Goal: Information Seeking & Learning: Learn about a topic

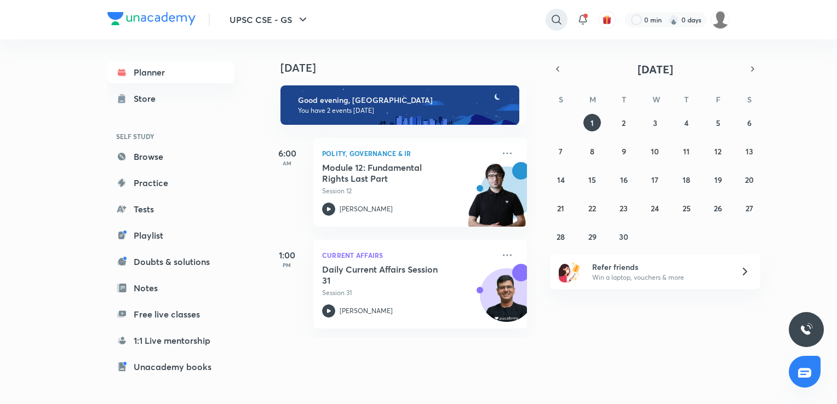
click at [550, 16] on icon at bounding box center [556, 19] width 13 height 13
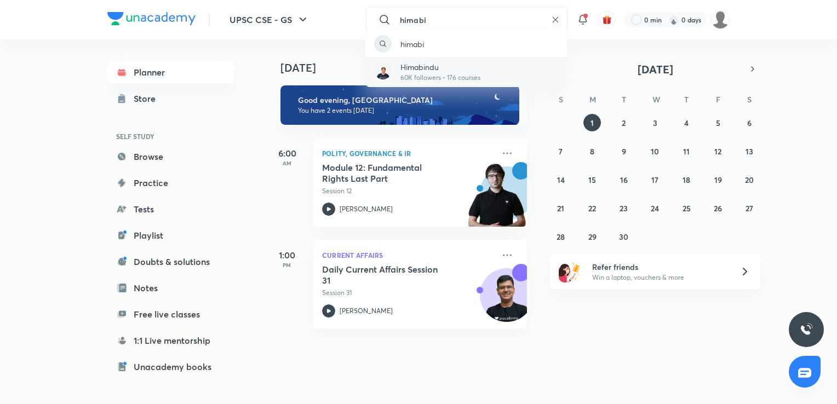
type input "himabi"
click at [397, 81] on div "[PERSON_NAME] 60K followers • 176 courses" at bounding box center [436, 71] width 89 height 21
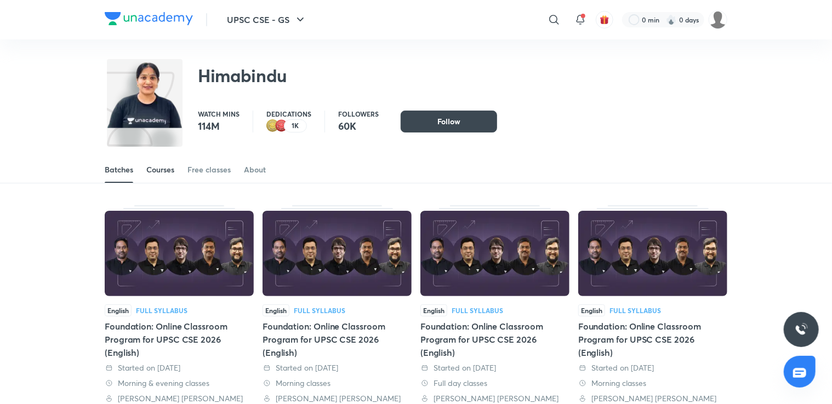
click at [151, 171] on div "Courses" at bounding box center [160, 169] width 28 height 11
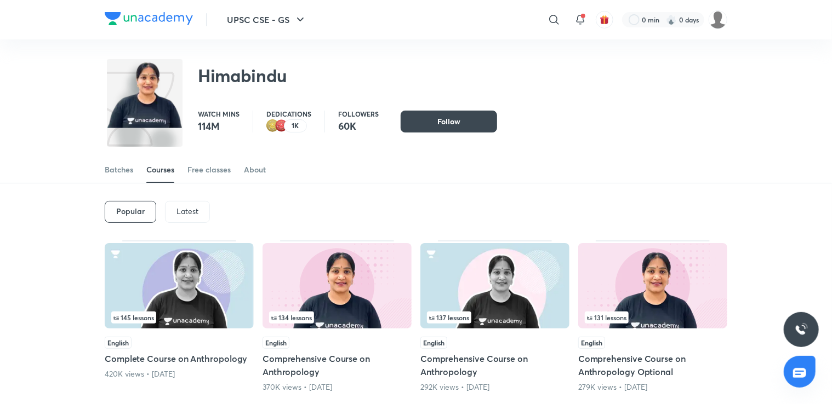
click at [192, 213] on p "Latest" at bounding box center [187, 211] width 22 height 9
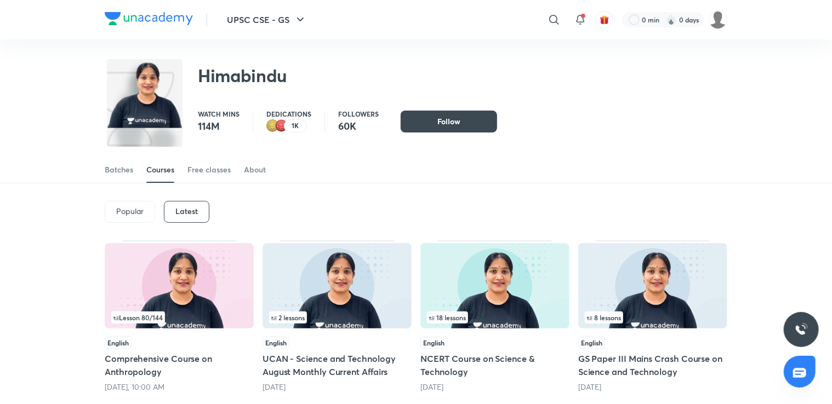
click at [195, 271] on img at bounding box center [179, 285] width 149 height 85
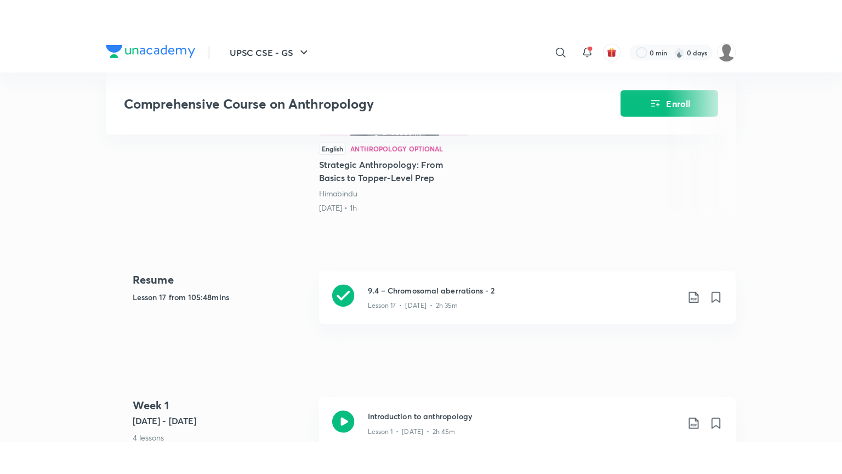
scroll to position [349, 0]
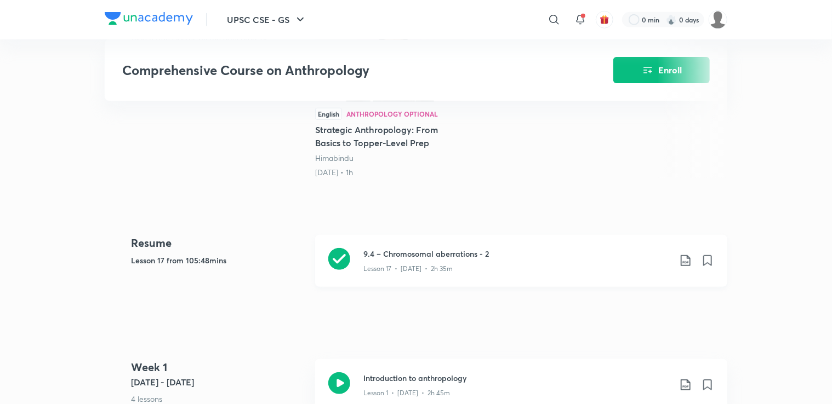
click at [423, 255] on h3 "9.4 – Chromosomal aberrations - 2" at bounding box center [516, 254] width 307 height 12
